Goal: Task Accomplishment & Management: Manage account settings

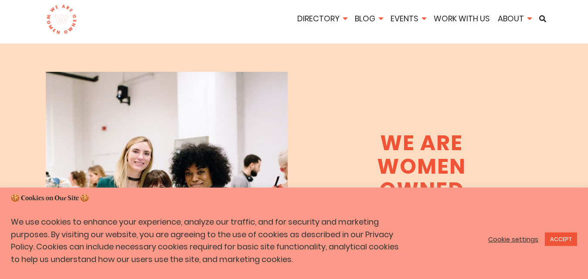
click at [514, 240] on link "Cookie settings" at bounding box center [513, 240] width 50 height 8
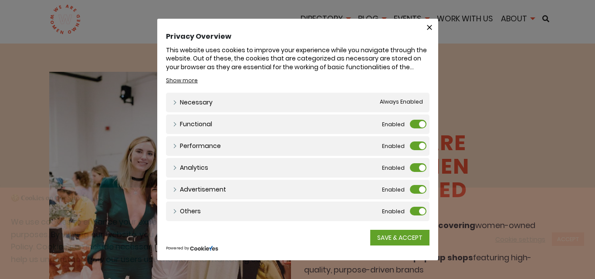
click at [416, 149] on label "Performance" at bounding box center [418, 146] width 17 height 9
click at [0, 0] on input "Performance" at bounding box center [0, 0] width 0 height 0
click at [421, 168] on label "Analytics" at bounding box center [418, 167] width 17 height 9
click at [0, 0] on input "Analytics" at bounding box center [0, 0] width 0 height 0
click at [420, 189] on label "Advertisement" at bounding box center [418, 189] width 17 height 9
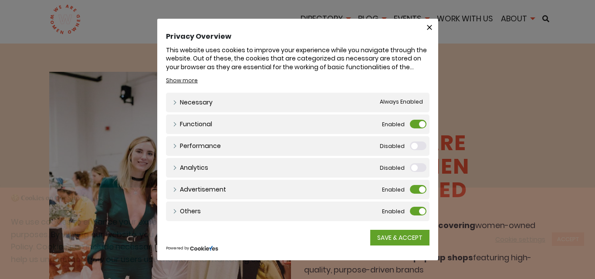
click at [0, 0] on input "Advertisement" at bounding box center [0, 0] width 0 height 0
click at [418, 211] on label "Others" at bounding box center [418, 211] width 17 height 9
click at [0, 0] on input "Others" at bounding box center [0, 0] width 0 height 0
click at [419, 123] on label "Functional" at bounding box center [418, 124] width 17 height 9
click at [0, 0] on input "Functional" at bounding box center [0, 0] width 0 height 0
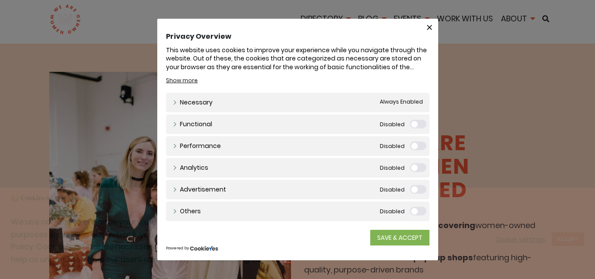
click at [406, 239] on link "SAVE & ACCEPT" at bounding box center [399, 238] width 59 height 16
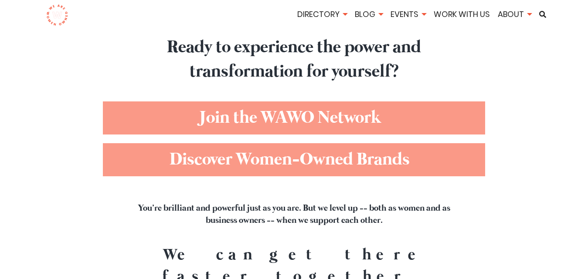
scroll to position [3223, 0]
